Goal: Transaction & Acquisition: Book appointment/travel/reservation

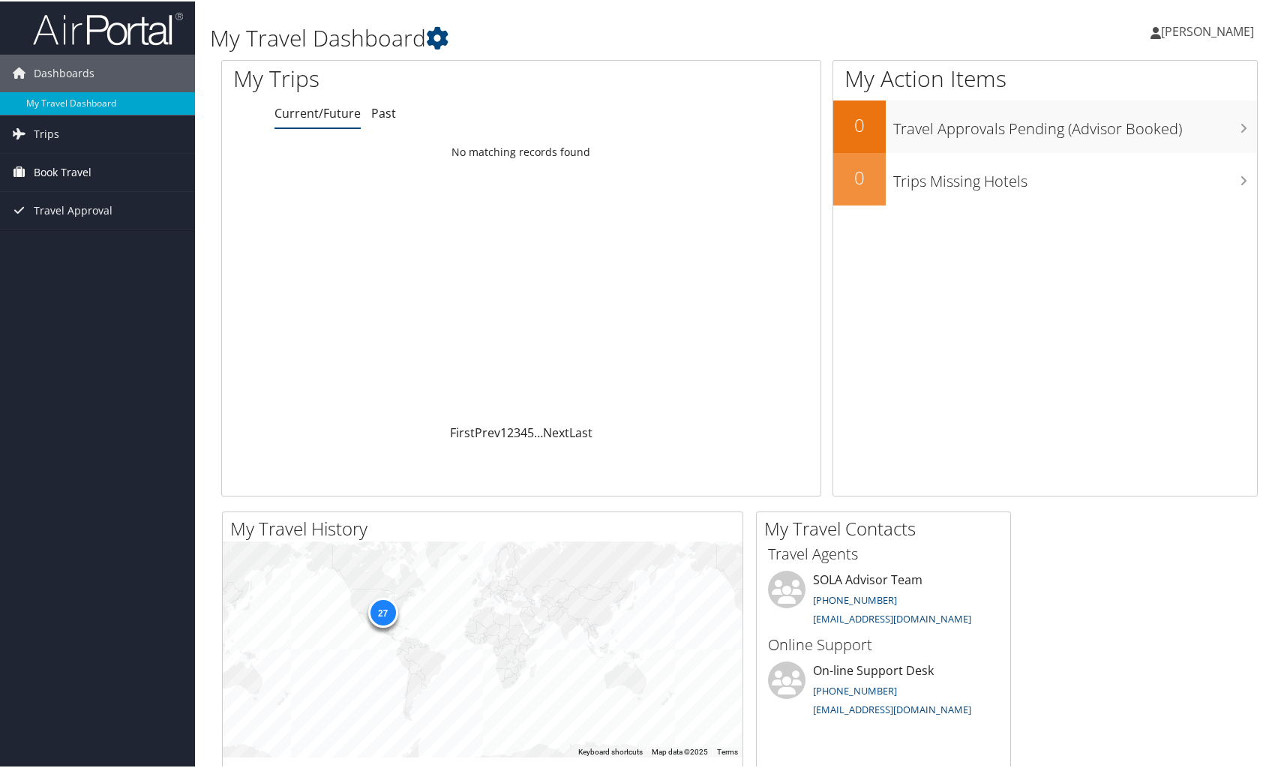
click at [62, 171] on span "Book Travel" at bounding box center [63, 171] width 58 height 38
click at [78, 220] on link "Book/Manage Online Trips" at bounding box center [97, 223] width 195 height 23
